Goal: Task Accomplishment & Management: Manage account settings

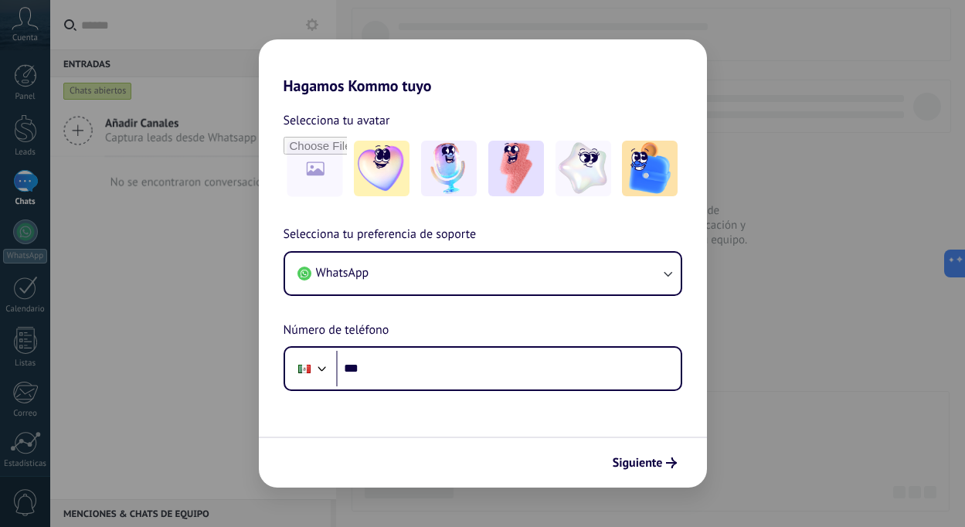
click at [166, 394] on div "Hagamos Kommo tuyo Selecciona tu avatar Selecciona tu preferencia de soporte Wh…" at bounding box center [482, 263] width 965 height 527
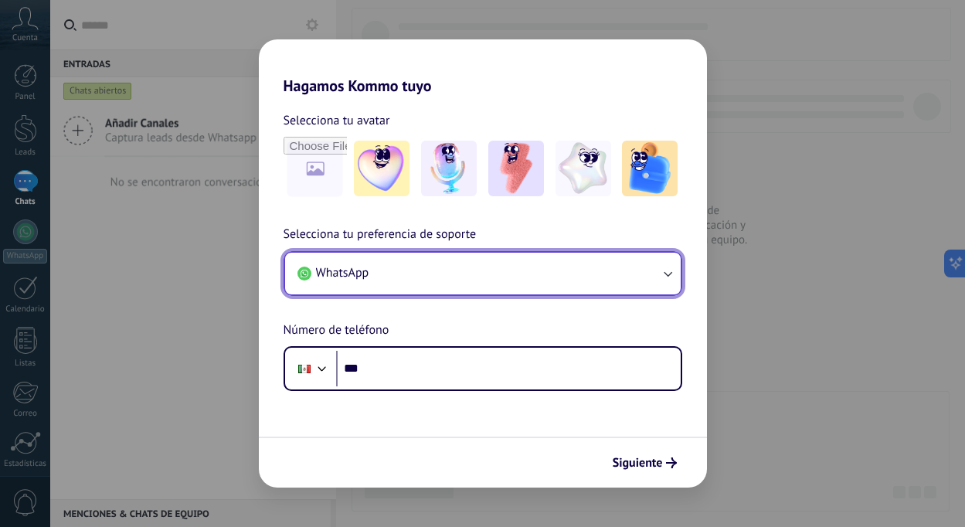
click at [377, 253] on button "WhatsApp" at bounding box center [483, 274] width 396 height 42
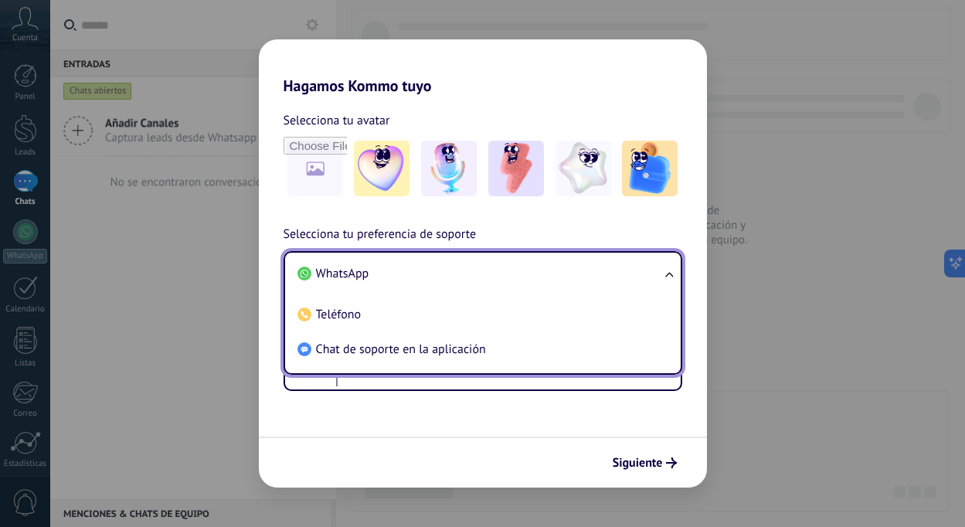
click at [595, 258] on li "WhatsApp" at bounding box center [479, 274] width 377 height 35
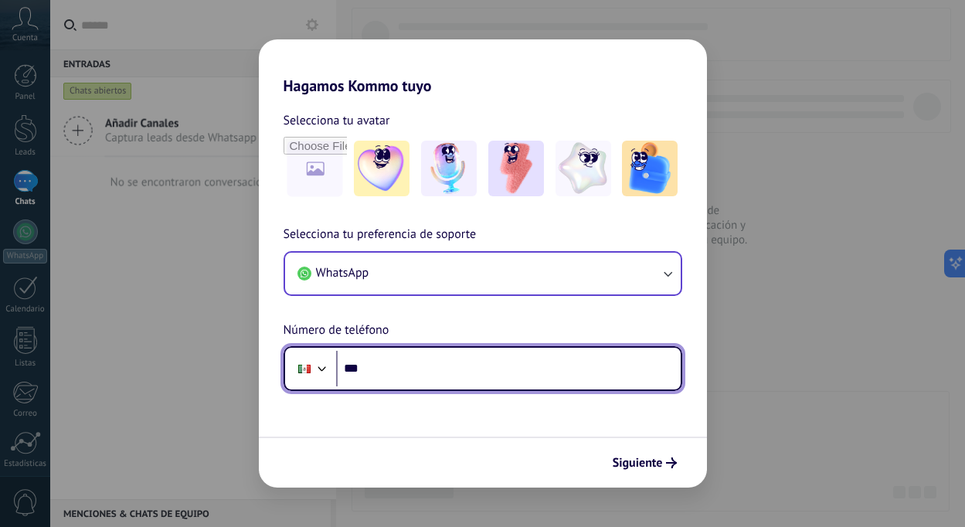
click at [444, 379] on input "***" at bounding box center [508, 369] width 345 height 36
type input "**********"
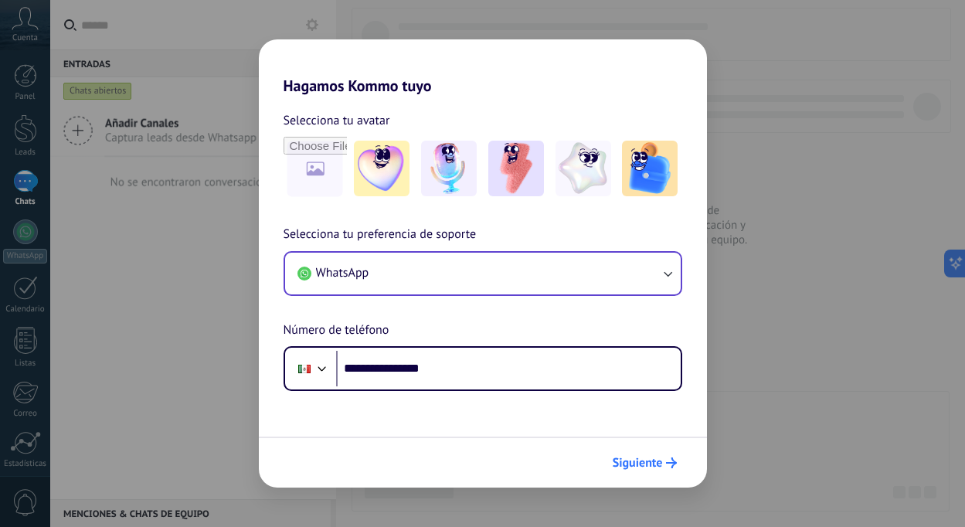
click at [635, 459] on span "Siguiente" at bounding box center [638, 462] width 50 height 11
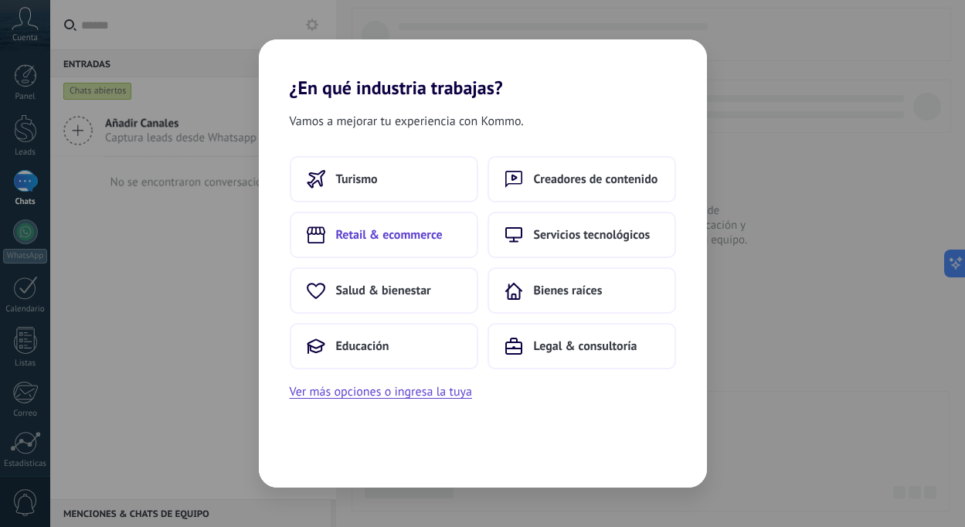
click at [412, 235] on span "Retail & ecommerce" at bounding box center [389, 234] width 107 height 15
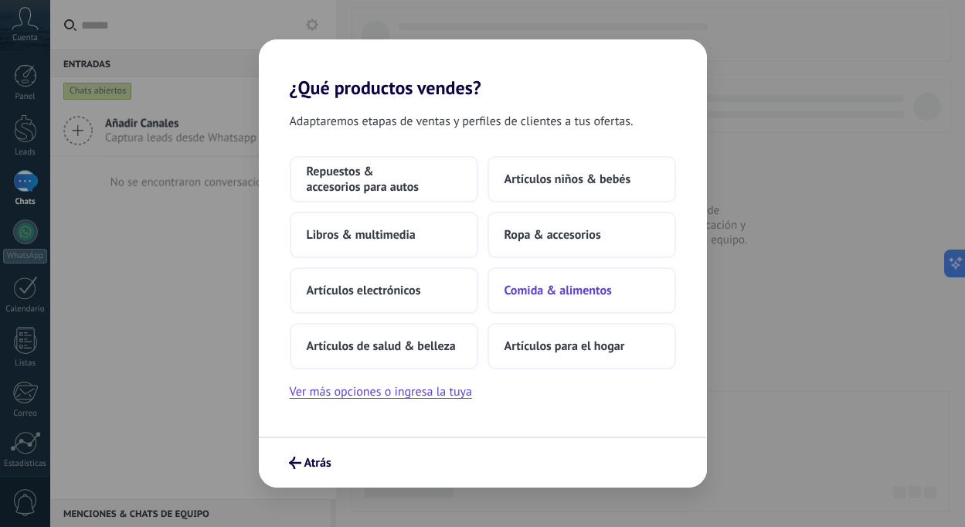
click at [583, 291] on span "Comida & alimentos" at bounding box center [558, 290] width 107 height 15
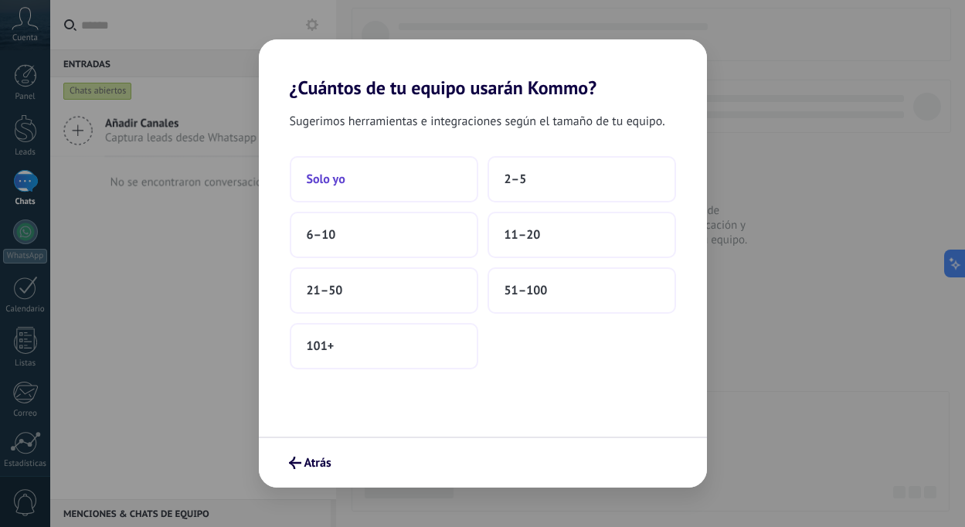
click at [379, 161] on button "Solo yo" at bounding box center [384, 179] width 189 height 46
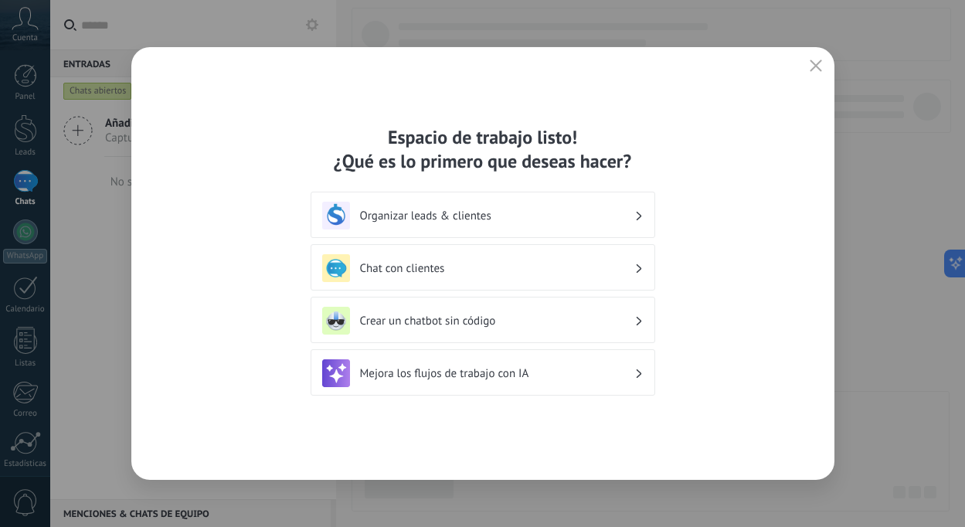
click at [815, 66] on use "button" at bounding box center [816, 65] width 12 height 12
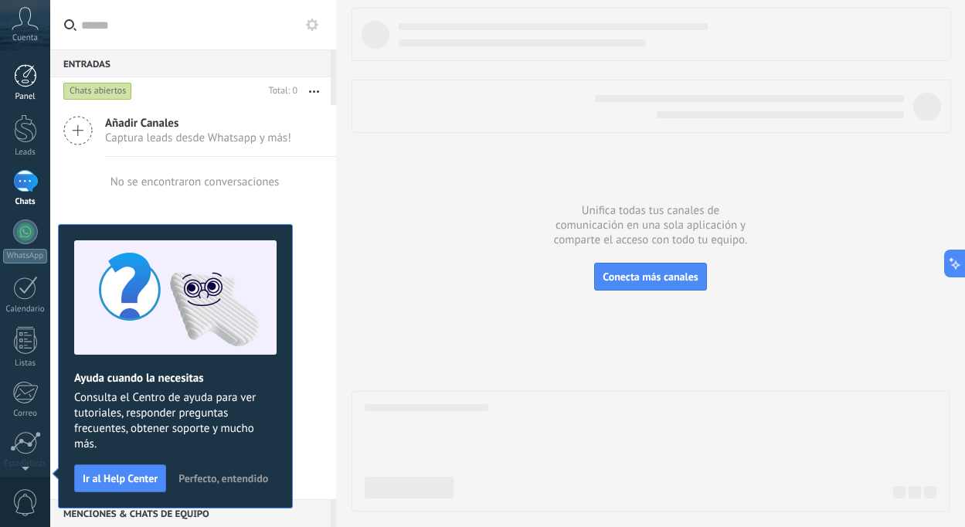
click at [25, 76] on div at bounding box center [25, 75] width 23 height 23
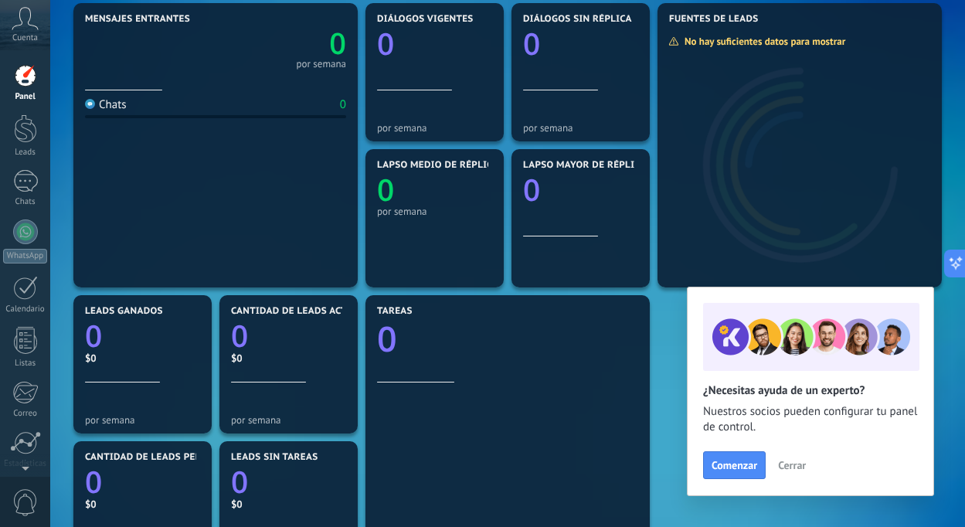
scroll to position [69, 0]
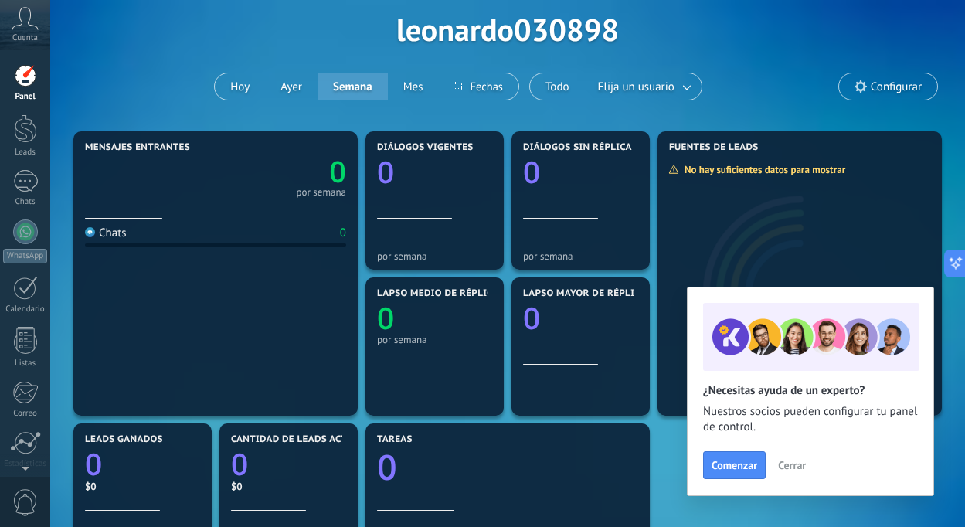
click at [783, 469] on span "Cerrar" at bounding box center [792, 465] width 28 height 11
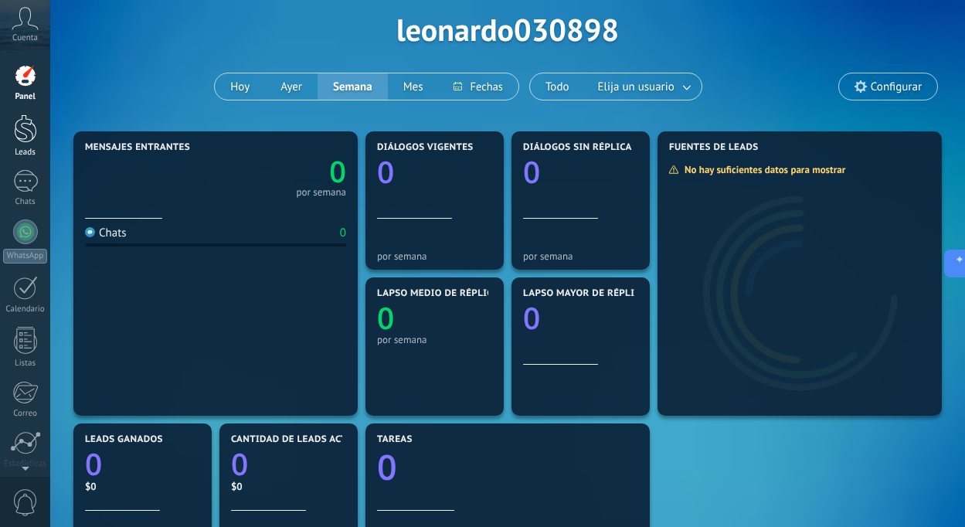
click at [25, 139] on div at bounding box center [25, 128] width 23 height 29
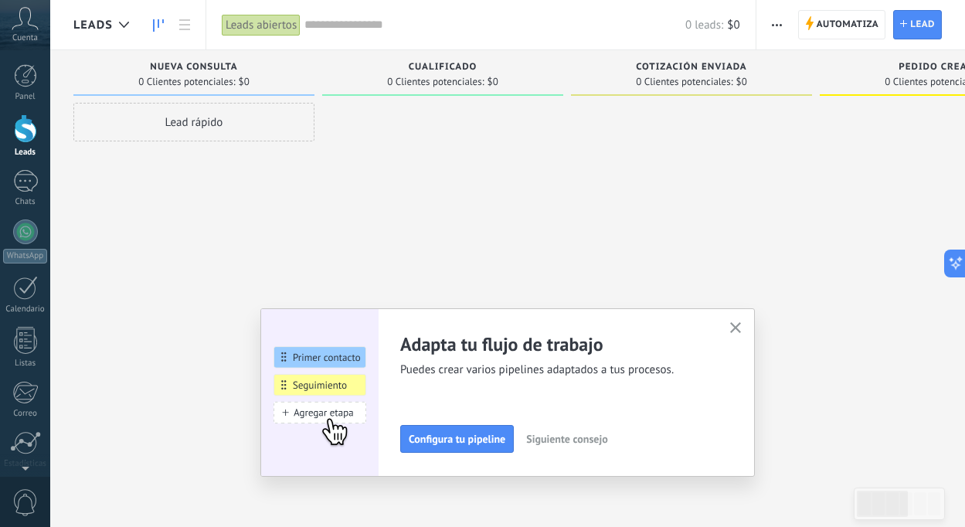
click at [739, 321] on button "button" at bounding box center [735, 328] width 19 height 21
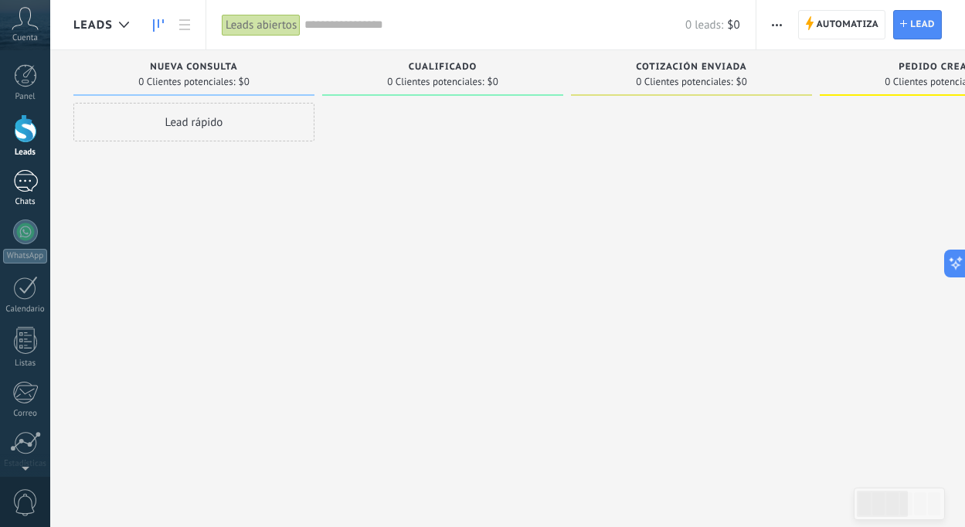
click at [21, 188] on div at bounding box center [25, 181] width 25 height 22
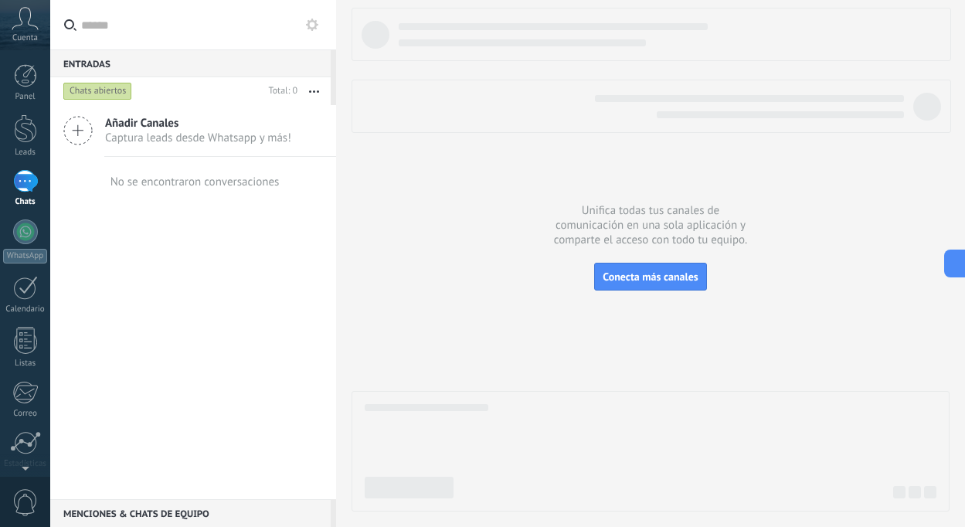
click at [175, 133] on span "Captura leads desde Whatsapp y más!" at bounding box center [198, 138] width 186 height 15
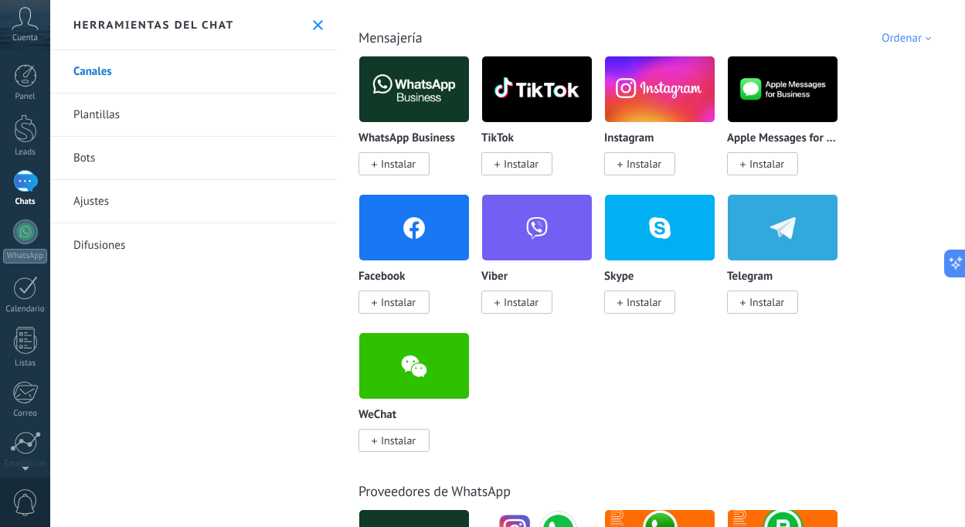
scroll to position [263, 0]
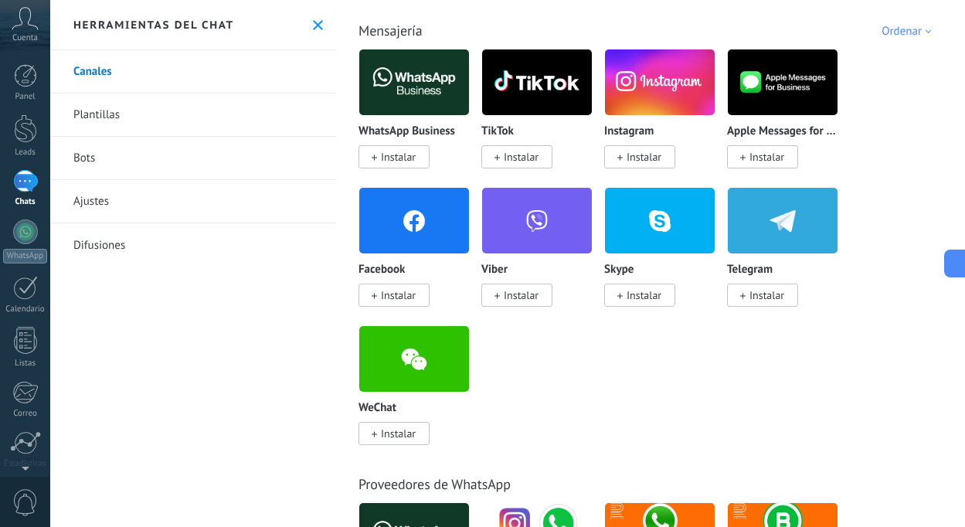
click at [402, 284] on span "Instalar" at bounding box center [394, 295] width 71 height 23
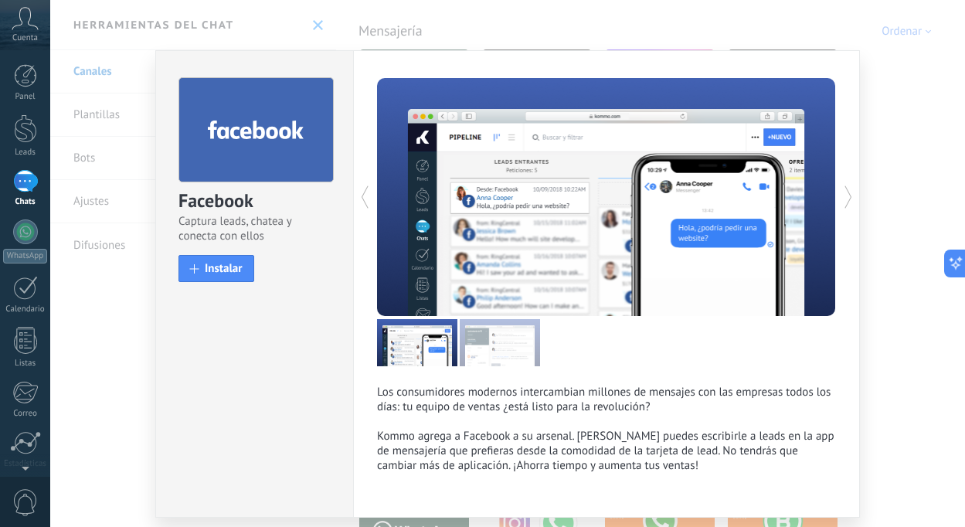
click at [310, 23] on div "Facebook Captura leads, chatea y conecta con ellos install Instalar Los consumi…" at bounding box center [507, 263] width 915 height 527
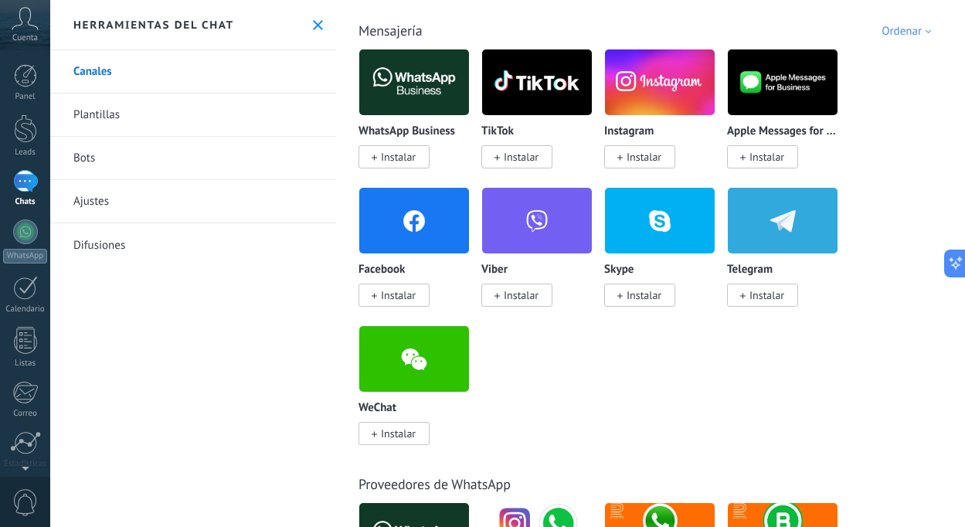
click at [389, 296] on span "Instalar" at bounding box center [398, 295] width 35 height 14
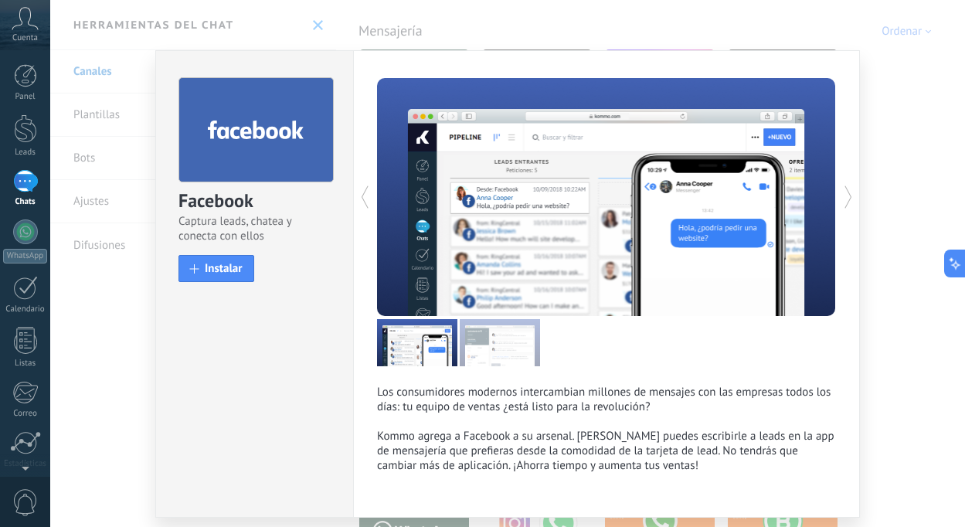
click at [218, 287] on div "Facebook Captura leads, chatea y conecta con ellos install Instalar" at bounding box center [254, 172] width 197 height 243
click at [209, 277] on button "Instalar" at bounding box center [216, 268] width 76 height 27
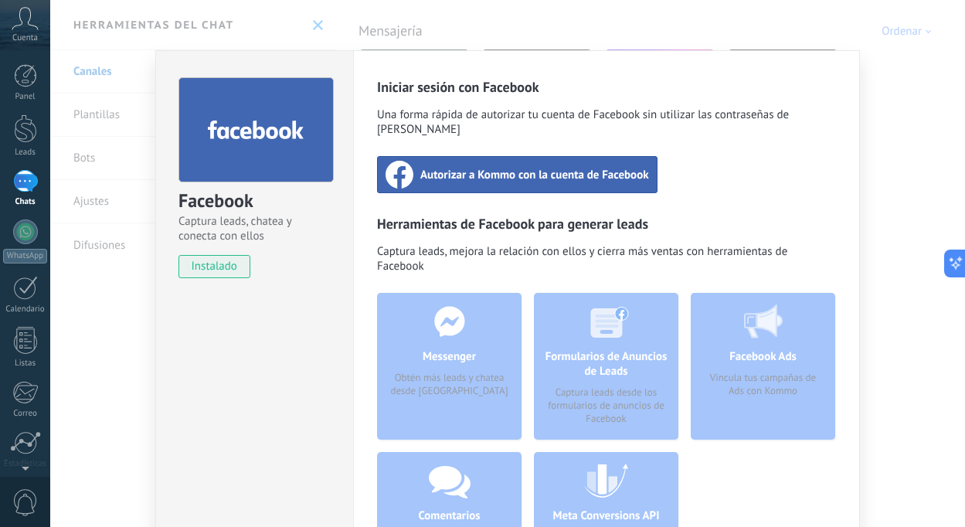
click at [586, 168] on div "Autorizar a Kommo con la cuenta de Facebook" at bounding box center [517, 174] width 280 height 37
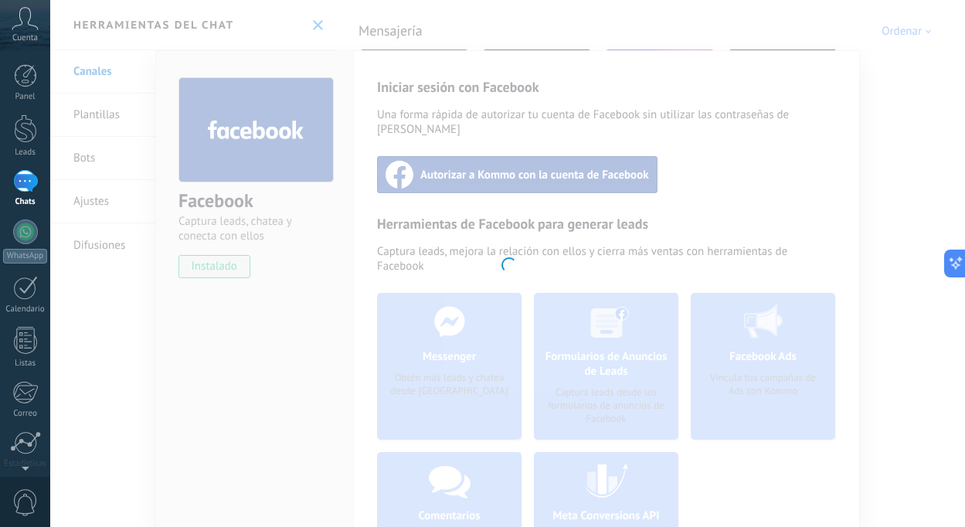
click at [647, 253] on div at bounding box center [507, 263] width 915 height 527
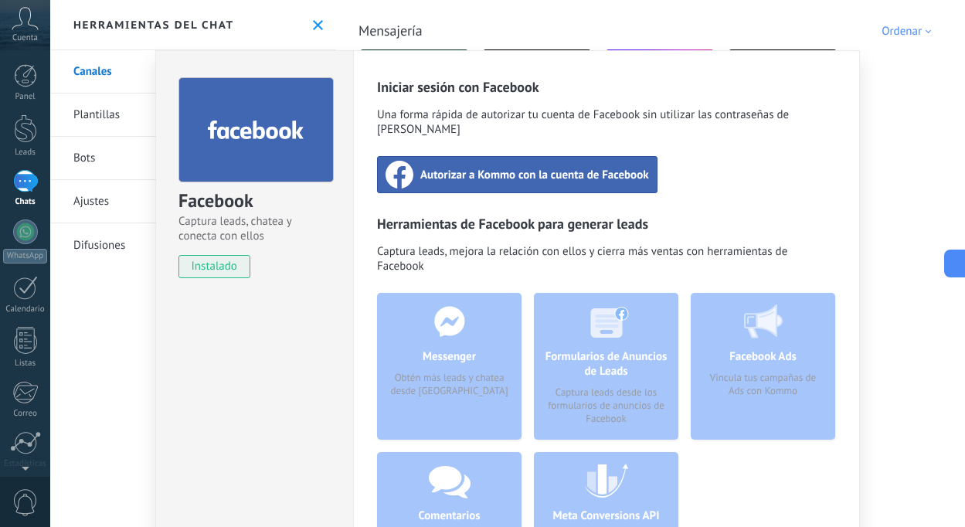
click at [588, 173] on div "Autorizar a Kommo con la cuenta de Facebook" at bounding box center [517, 174] width 280 height 37
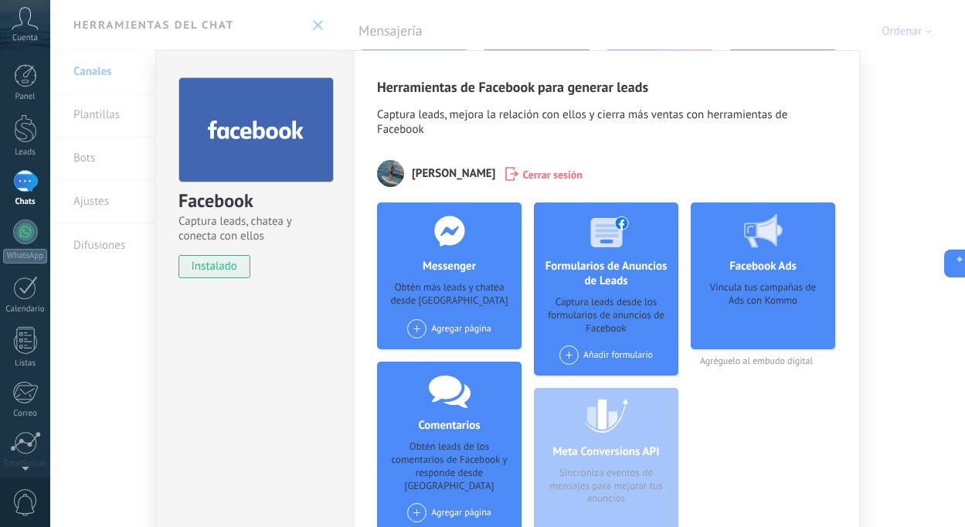
click at [449, 331] on div "Agregar página" at bounding box center [449, 328] width 84 height 19
click at [446, 362] on div "Leonardo" at bounding box center [458, 358] width 104 height 34
click at [446, 330] on div "Leonardo" at bounding box center [455, 329] width 66 height 12
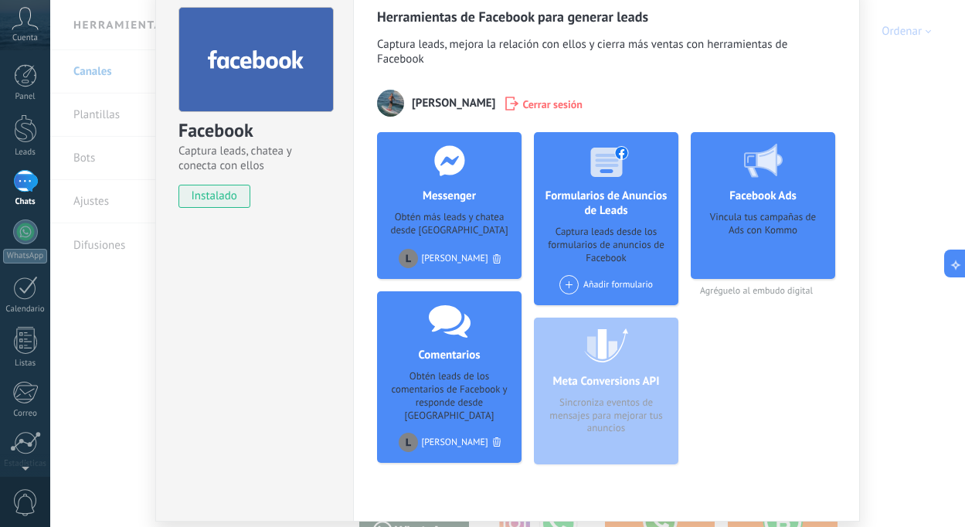
scroll to position [123, 0]
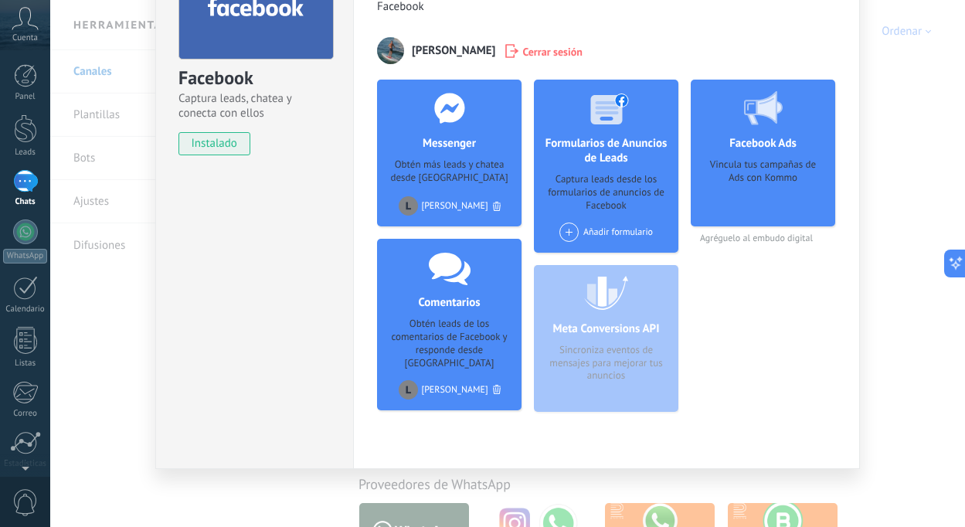
click at [882, 334] on div "Facebook Captura leads, chatea y conecta con ellos instalado Desinstalar Herram…" at bounding box center [507, 263] width 915 height 527
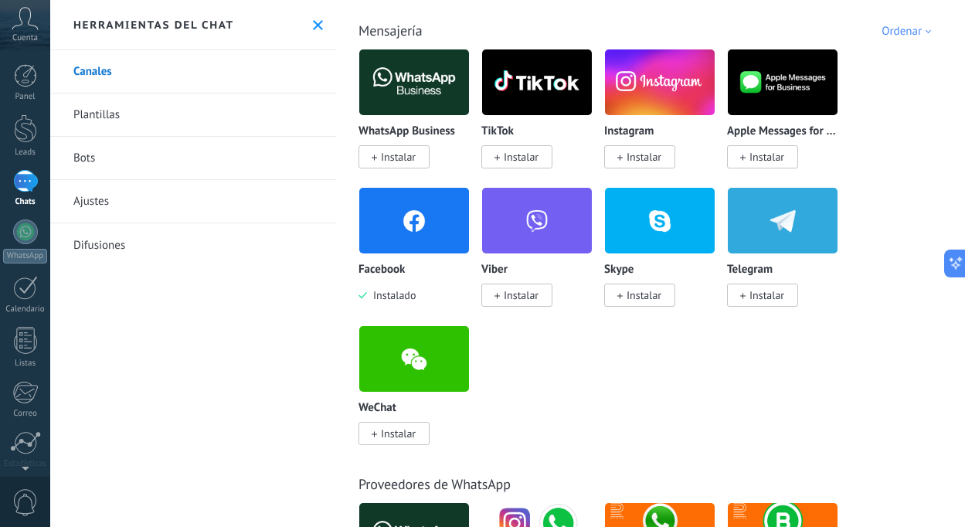
scroll to position [0, 0]
click at [22, 144] on link "Leads" at bounding box center [25, 135] width 50 height 43
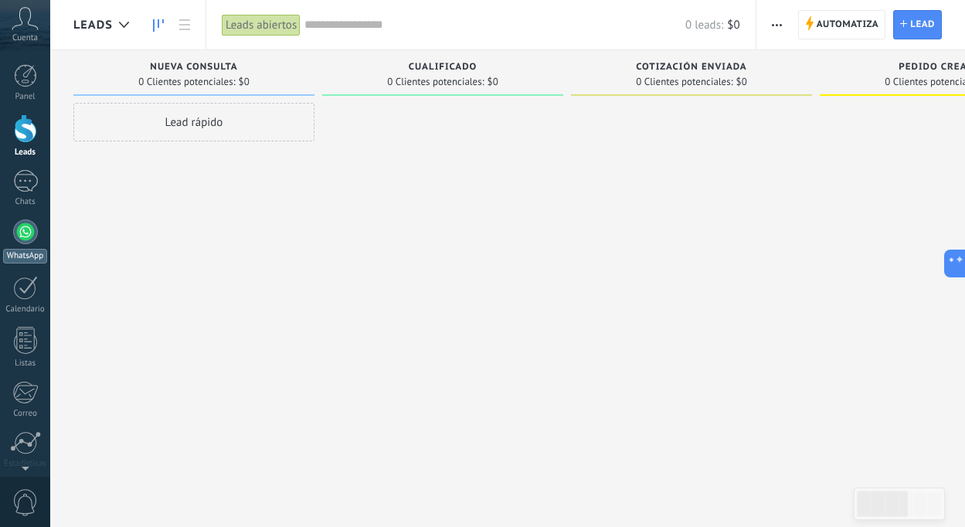
click at [22, 233] on div at bounding box center [25, 231] width 25 height 25
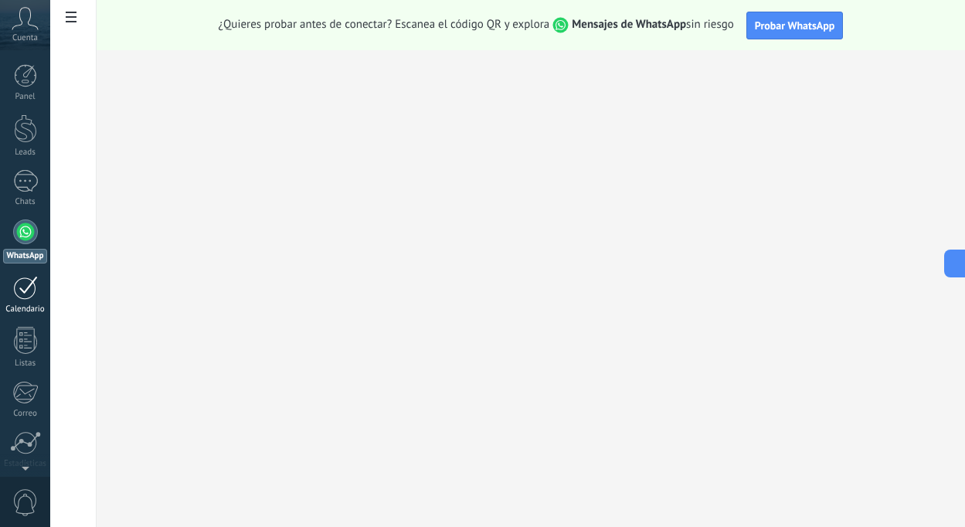
click at [29, 305] on div "Calendario" at bounding box center [25, 309] width 45 height 10
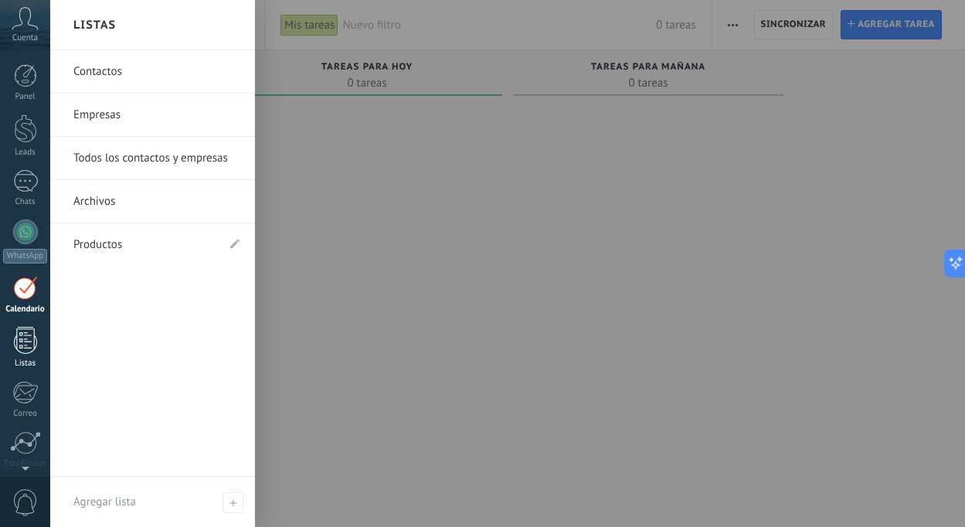
click at [32, 354] on link "Listas" at bounding box center [25, 348] width 50 height 42
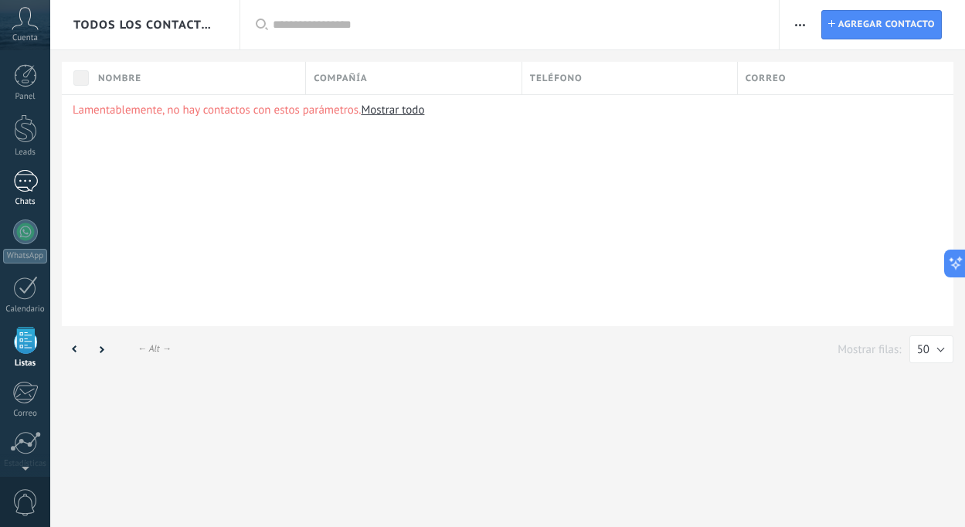
click at [28, 185] on div at bounding box center [25, 181] width 25 height 22
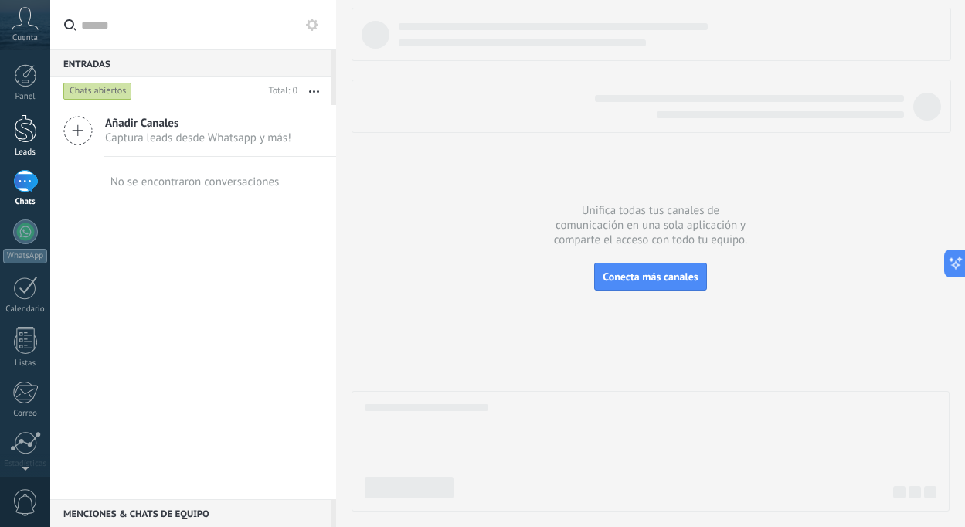
click at [26, 148] on div "Leads" at bounding box center [25, 153] width 45 height 10
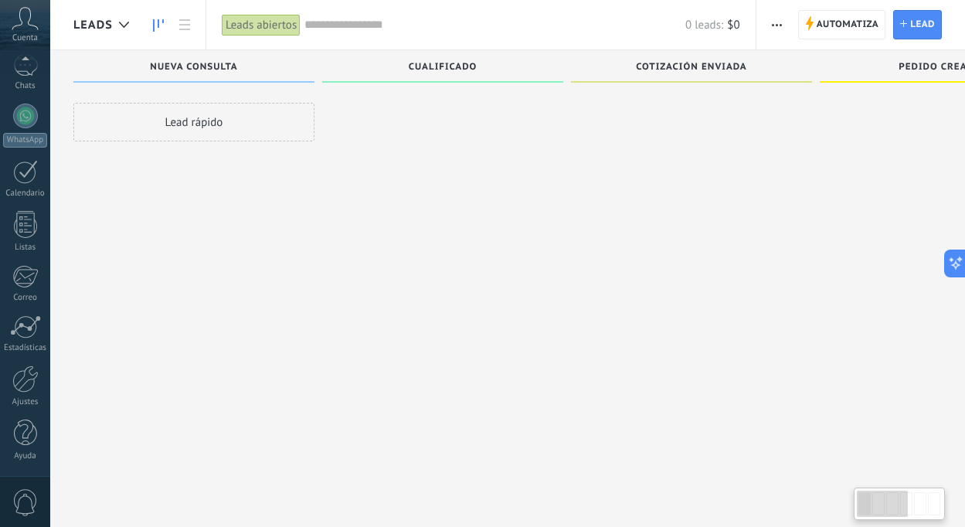
scroll to position [39, 0]
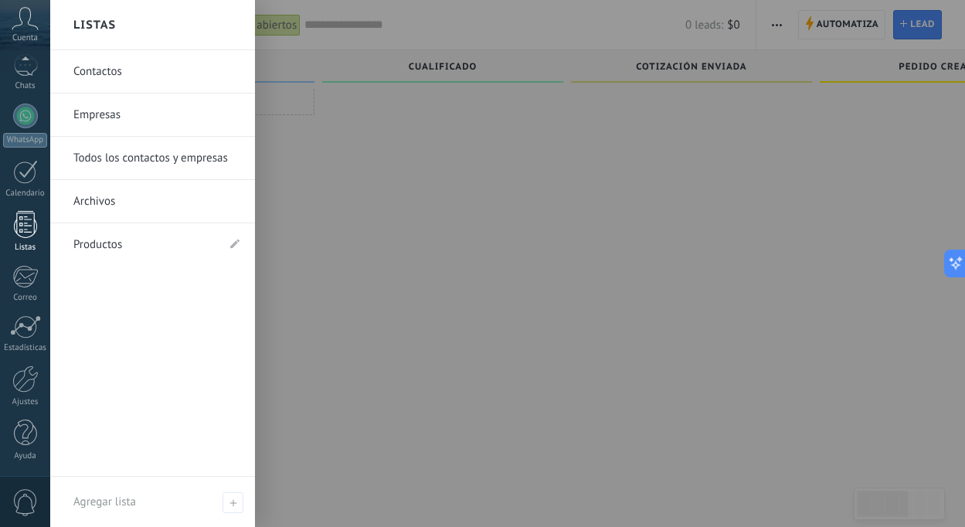
click at [25, 238] on link "Listas" at bounding box center [25, 232] width 50 height 42
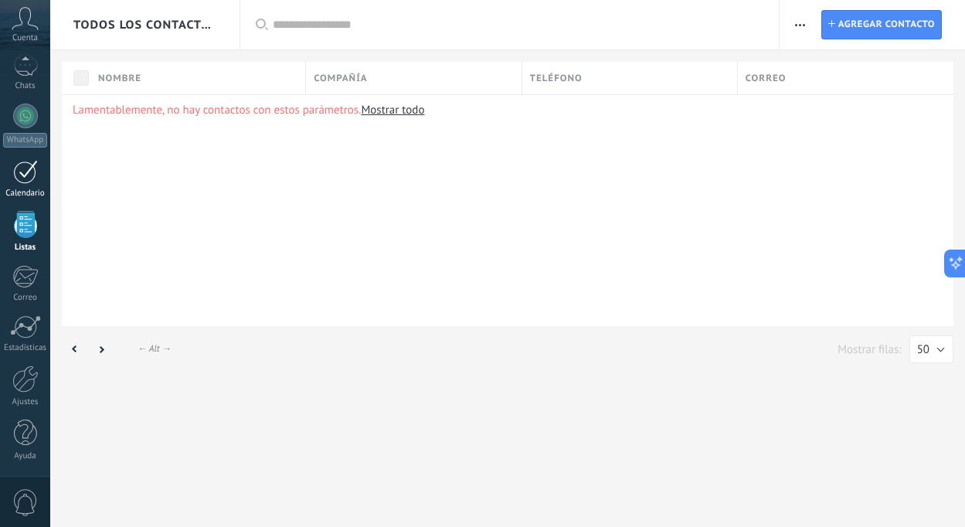
click at [25, 178] on div at bounding box center [25, 172] width 25 height 24
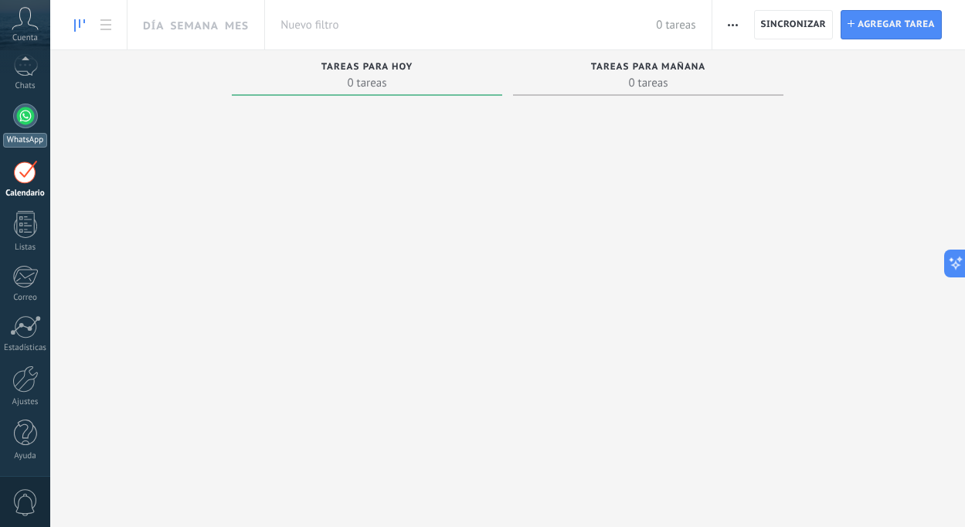
click at [25, 120] on div at bounding box center [25, 116] width 25 height 25
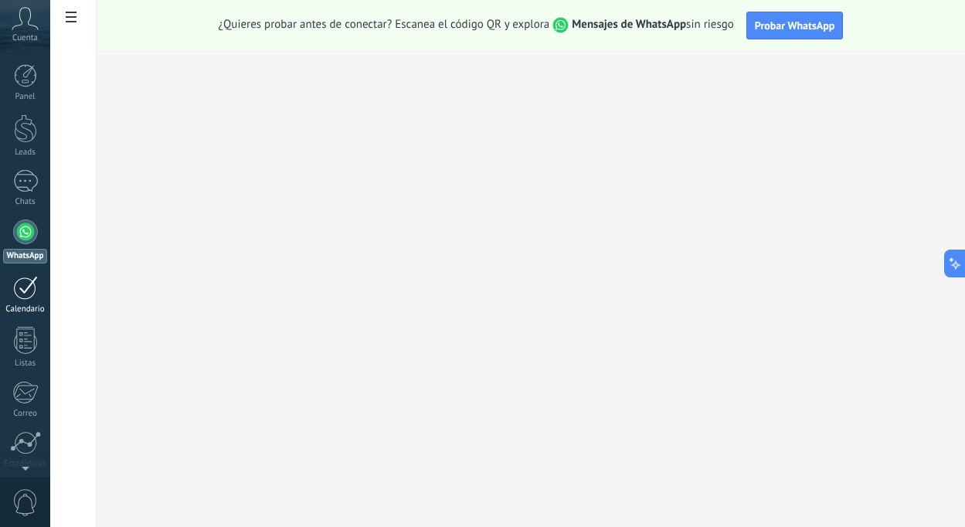
click at [39, 309] on div "Calendario" at bounding box center [25, 309] width 45 height 10
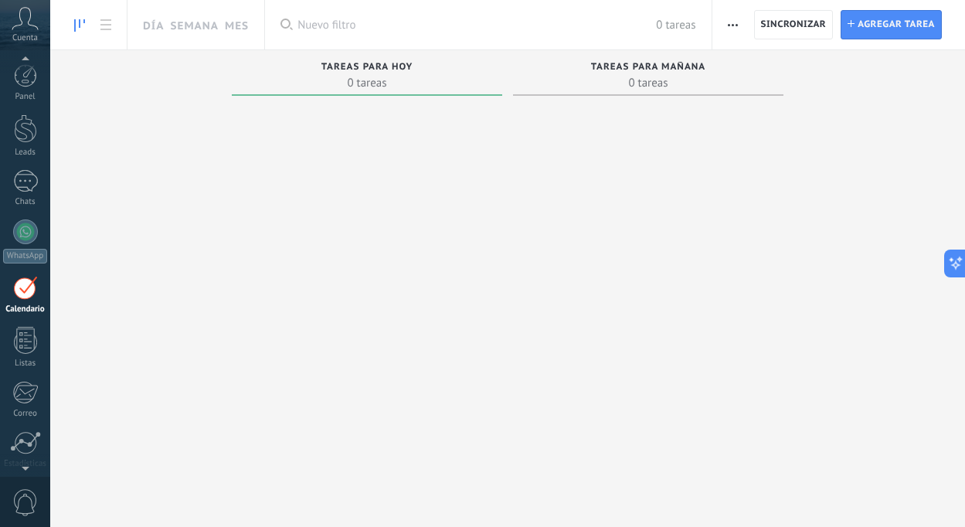
scroll to position [45, 0]
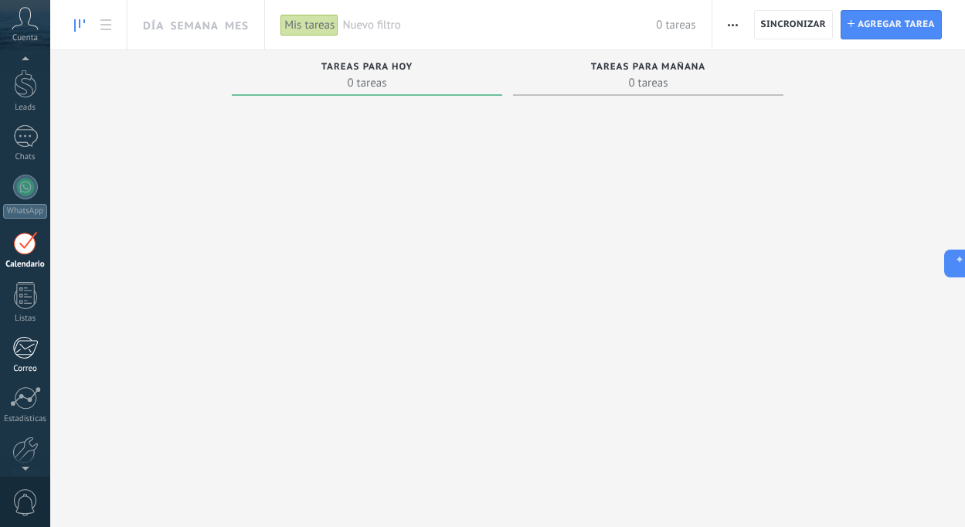
click at [24, 350] on div at bounding box center [24, 347] width 25 height 23
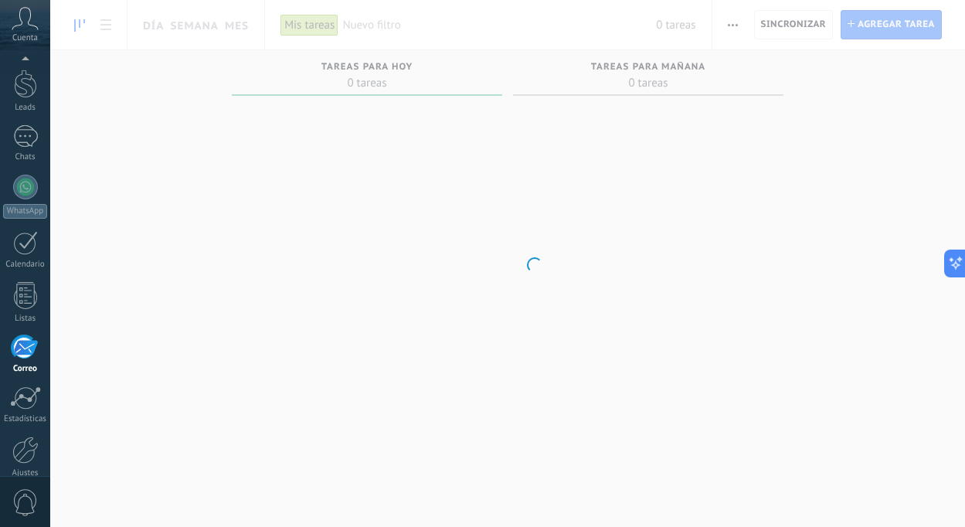
scroll to position [116, 0]
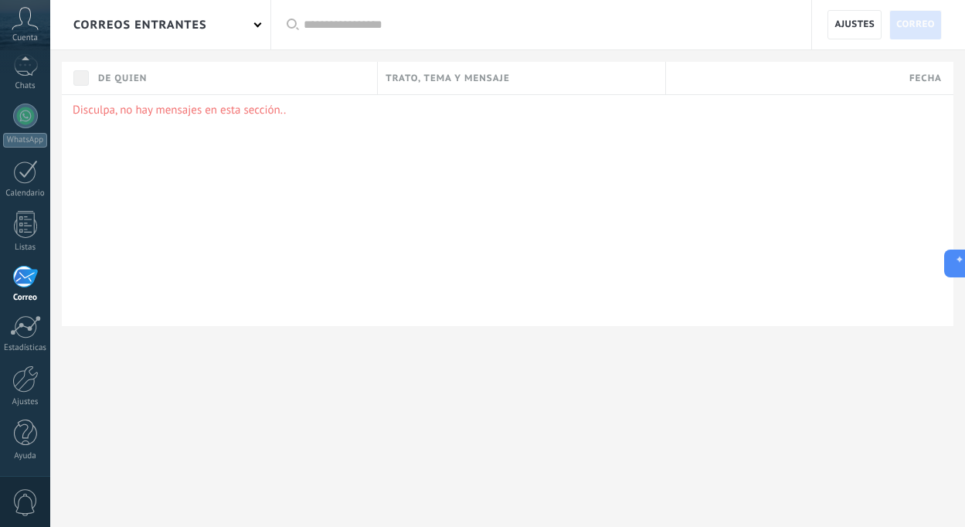
click at [172, 28] on div "correos entrantes" at bounding box center [140, 24] width 134 height 49
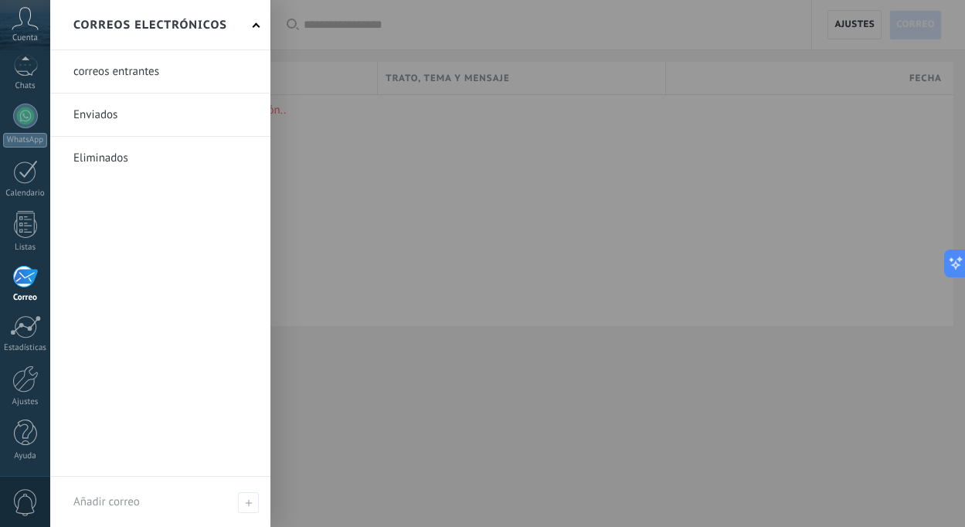
click at [369, 185] on div at bounding box center [532, 263] width 965 height 527
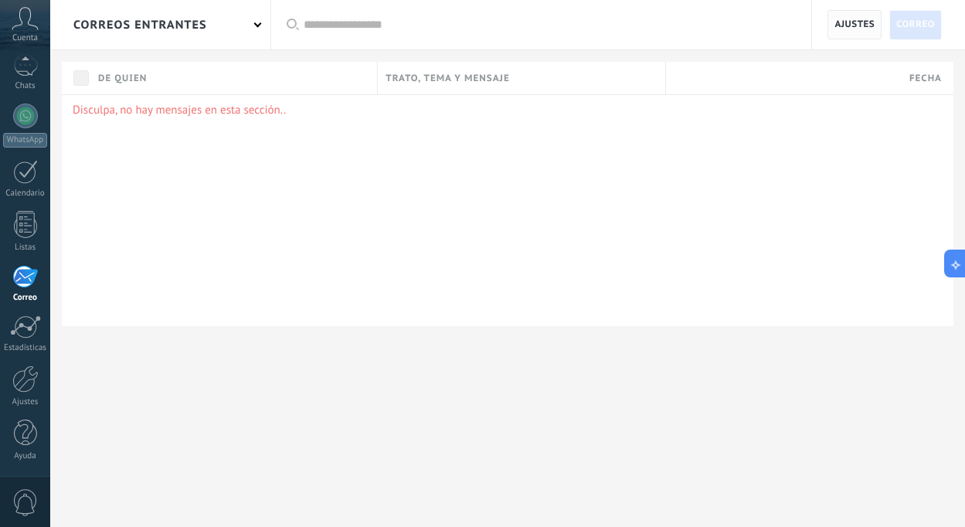
click at [850, 27] on span "Ajustes" at bounding box center [854, 25] width 40 height 28
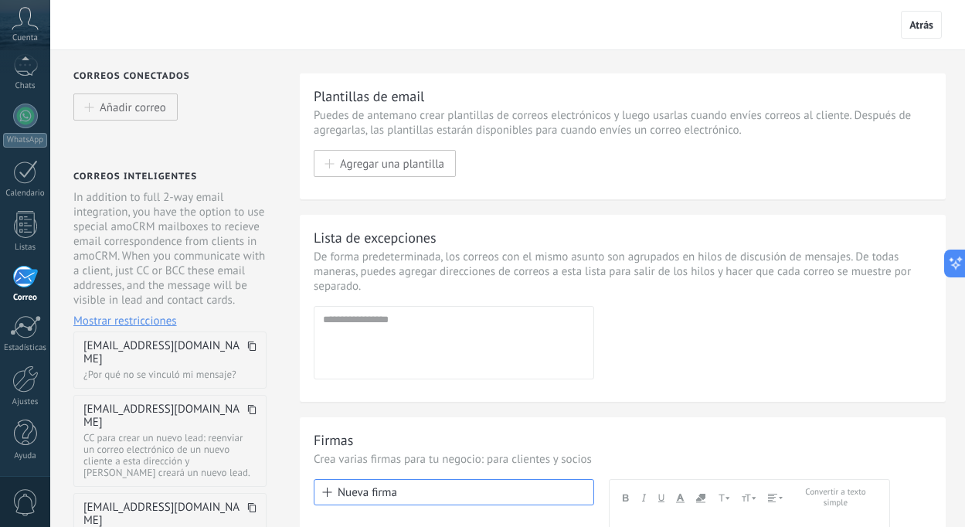
scroll to position [2, 0]
click at [168, 102] on button "Añadir correo" at bounding box center [125, 105] width 104 height 27
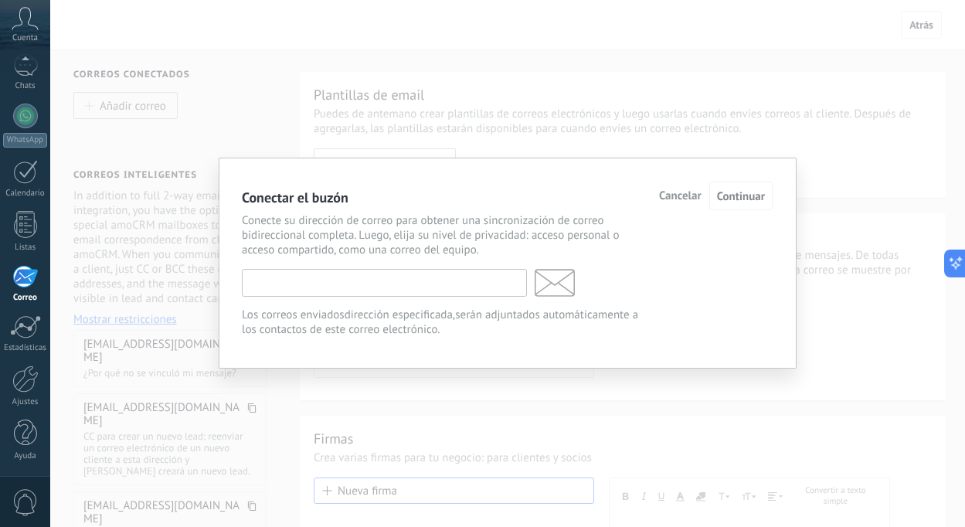
click at [302, 280] on input "text" at bounding box center [384, 283] width 285 height 28
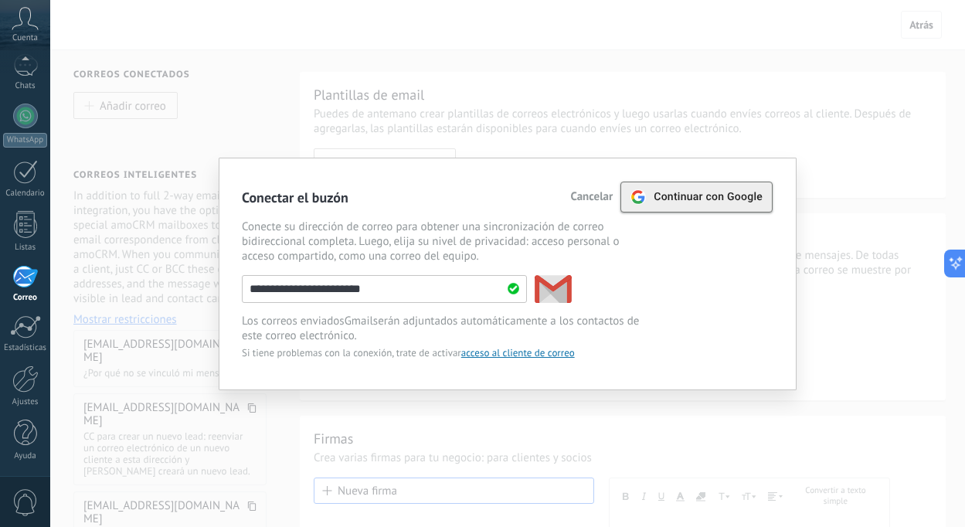
type input "**********"
click at [701, 206] on div "Continuar con Google" at bounding box center [696, 196] width 132 height 29
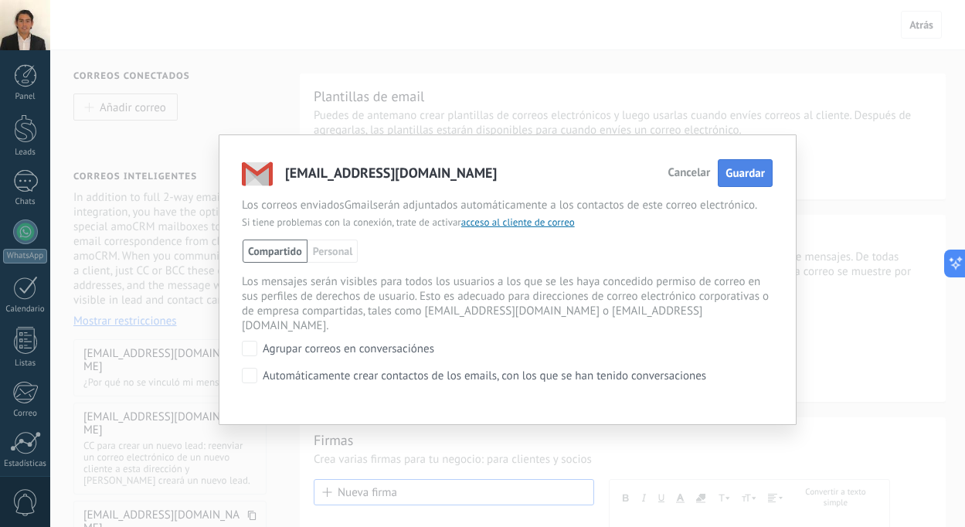
click at [745, 175] on span "Guardar" at bounding box center [745, 173] width 39 height 15
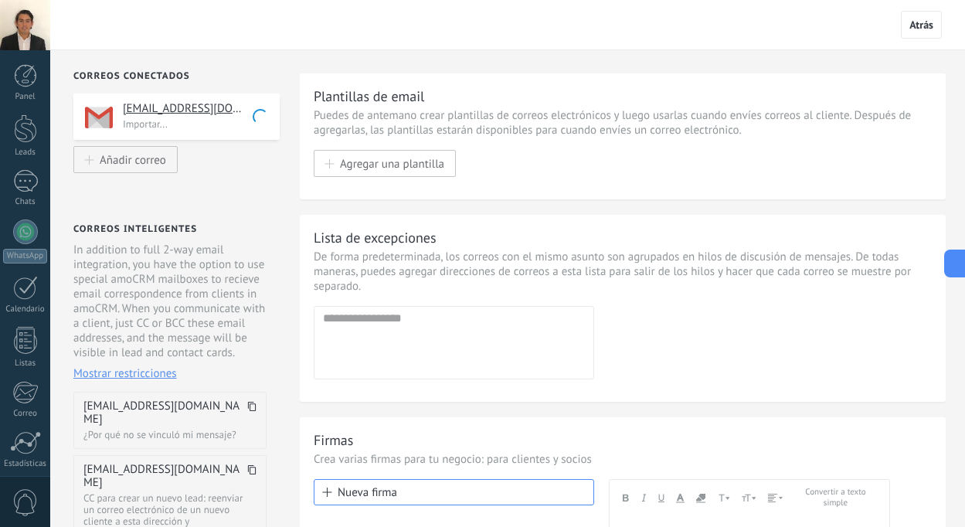
click at [166, 117] on p "Importar..." at bounding box center [196, 123] width 147 height 13
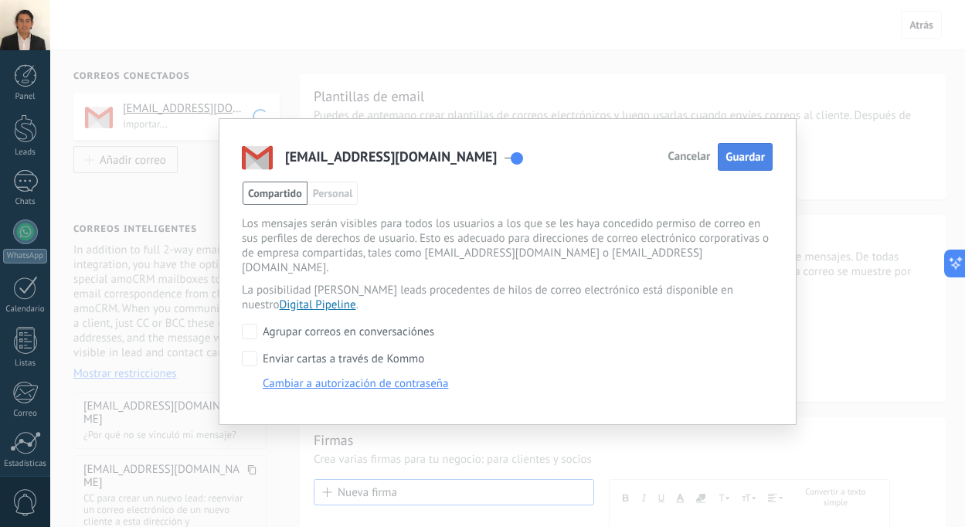
click at [755, 159] on span "Guardar" at bounding box center [745, 157] width 39 height 15
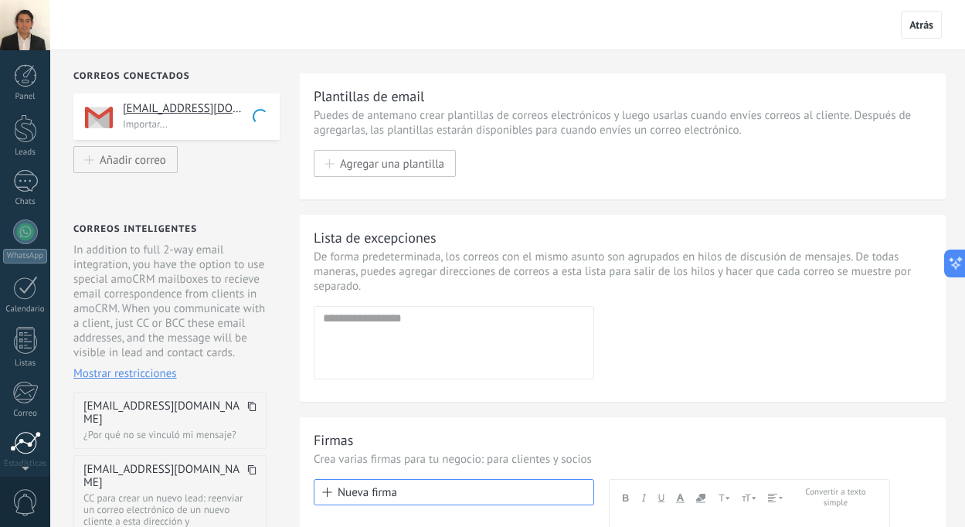
click at [17, 447] on div at bounding box center [25, 442] width 31 height 23
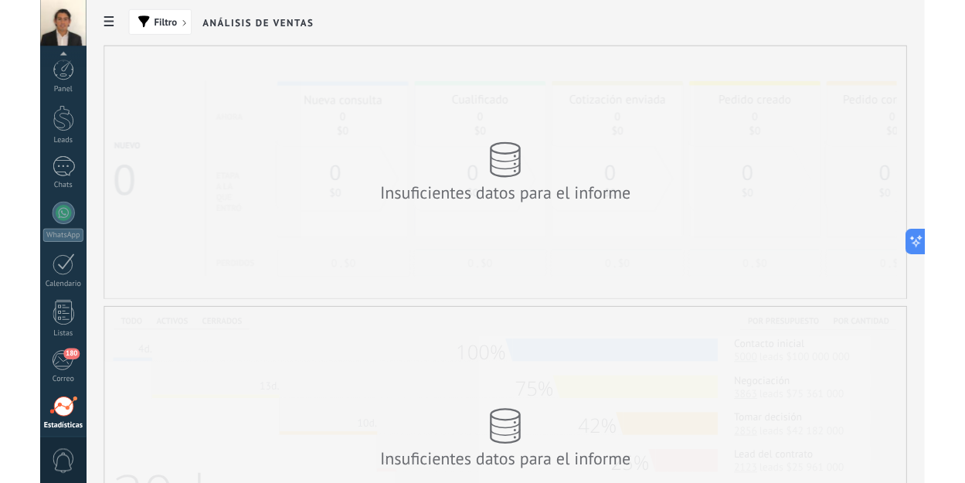
scroll to position [116, 0]
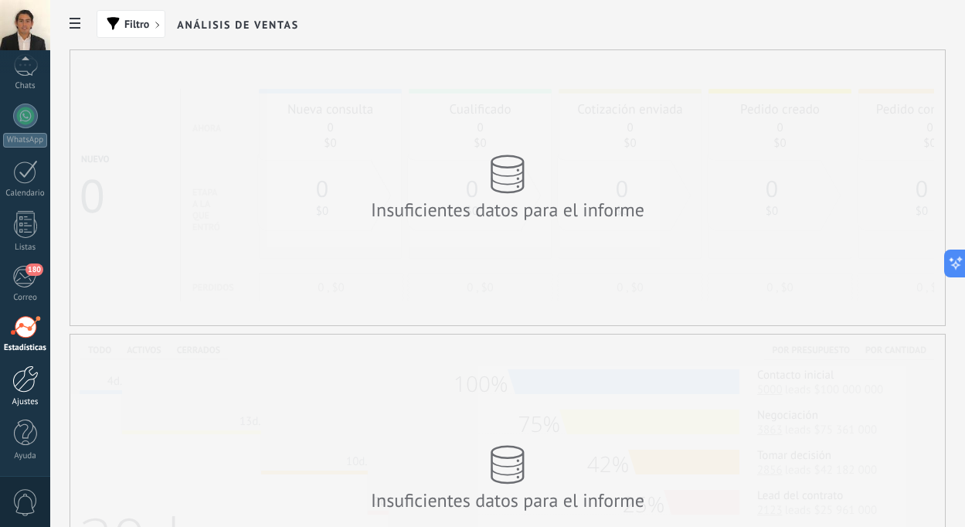
click at [18, 398] on div "Ajustes" at bounding box center [25, 402] width 45 height 10
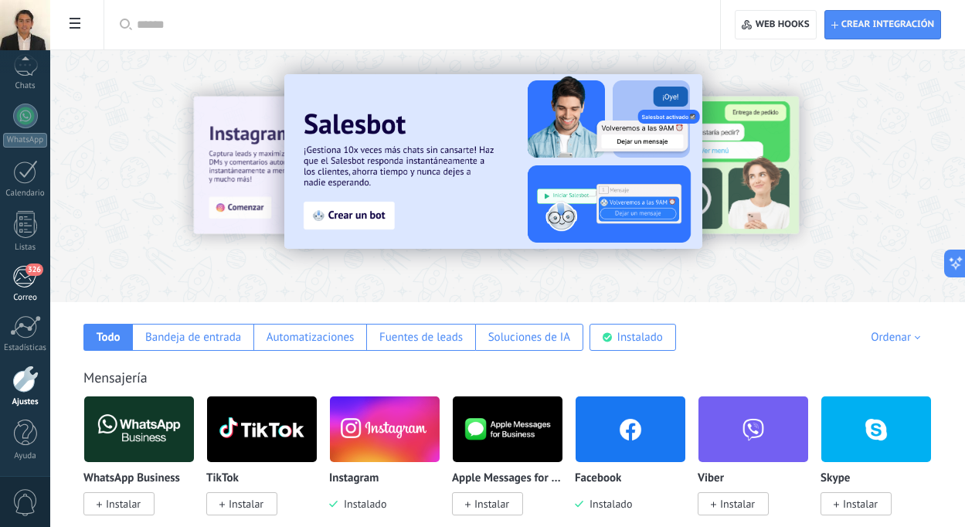
click at [29, 280] on div "326" at bounding box center [24, 276] width 25 height 23
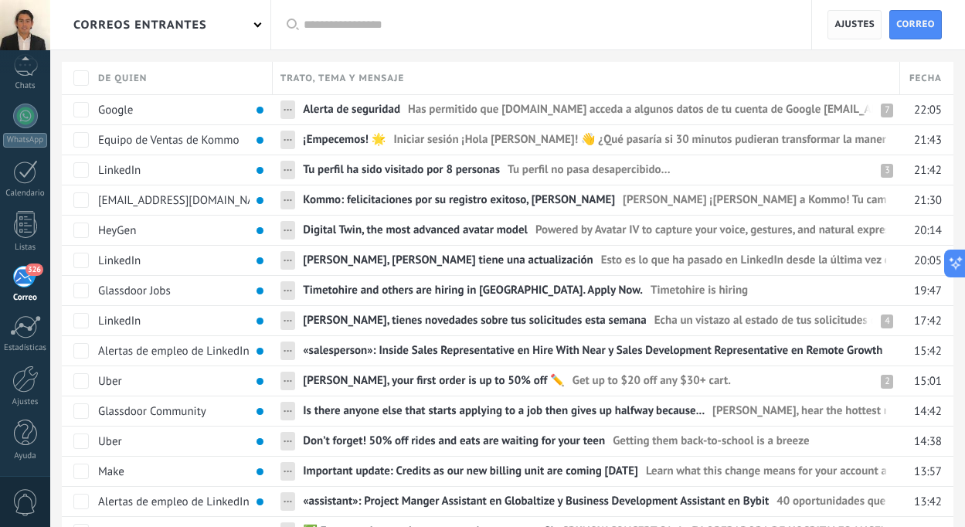
click at [848, 22] on span "Ajustes" at bounding box center [854, 25] width 40 height 28
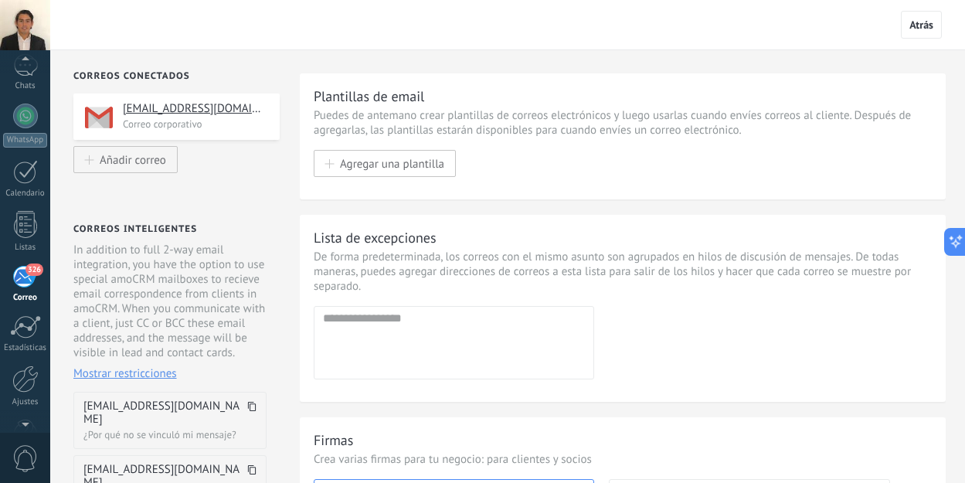
scroll to position [150, 0]
